Goal: Navigation & Orientation: Find specific page/section

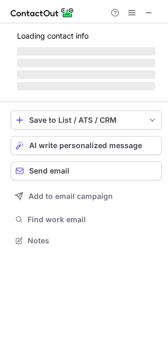
scroll to position [234, 168]
